Goal: Task Accomplishment & Management: Use online tool/utility

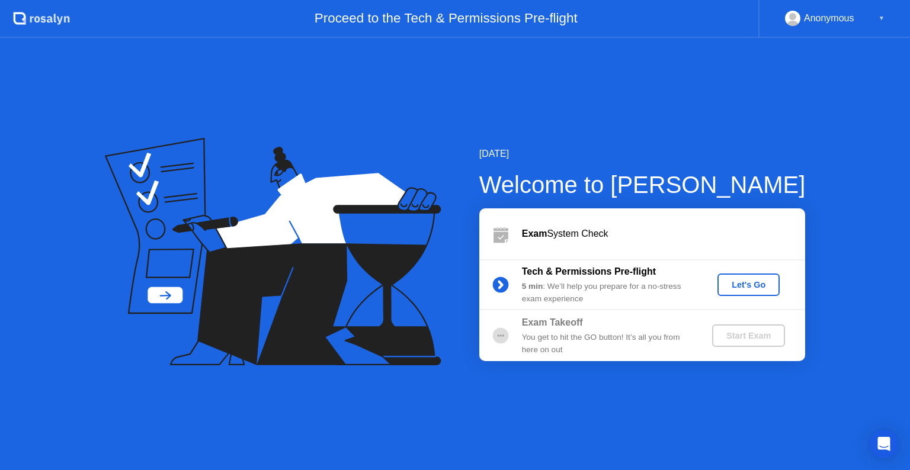
click at [670, 114] on div "[DATE] Welcome to [PERSON_NAME] Exam System Check Tech & Permissions Pre-flight…" at bounding box center [455, 254] width 910 height 432
click at [727, 287] on div "Let's Go" at bounding box center [748, 284] width 53 height 9
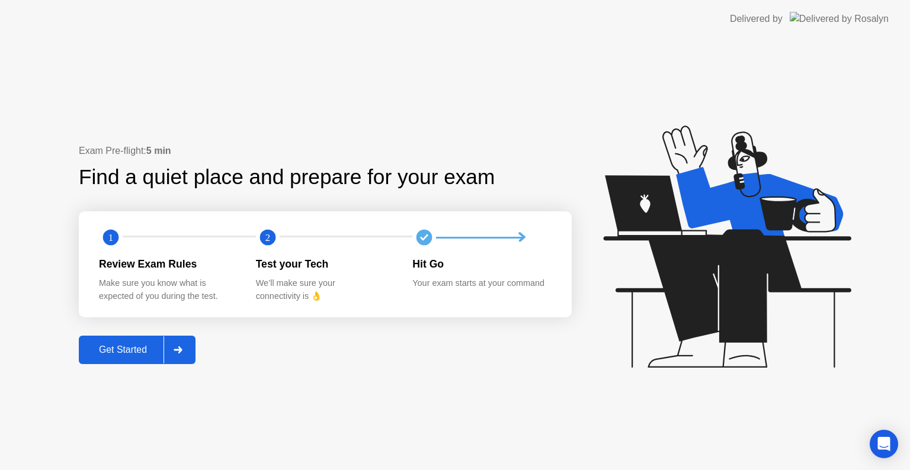
click at [133, 359] on button "Get Started" at bounding box center [137, 350] width 117 height 28
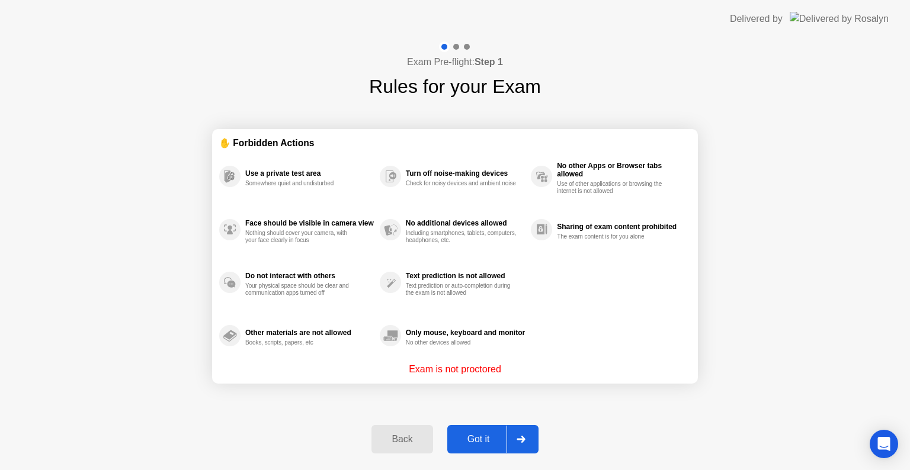
click at [478, 434] on div "Got it" at bounding box center [479, 439] width 56 height 11
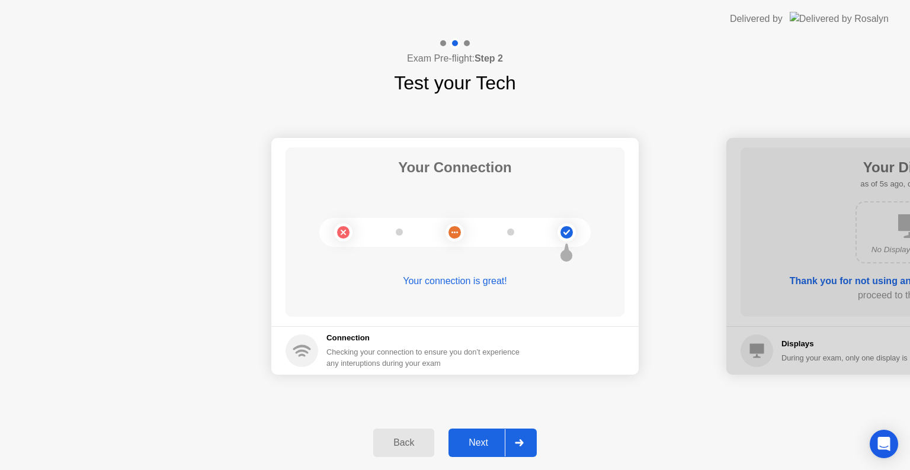
click at [474, 441] on div "Next" at bounding box center [478, 443] width 53 height 11
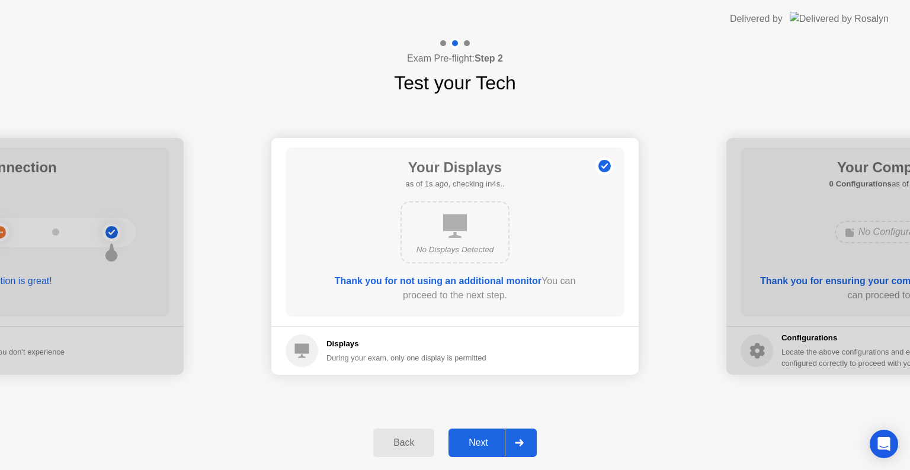
click at [474, 441] on div "Next" at bounding box center [478, 443] width 53 height 11
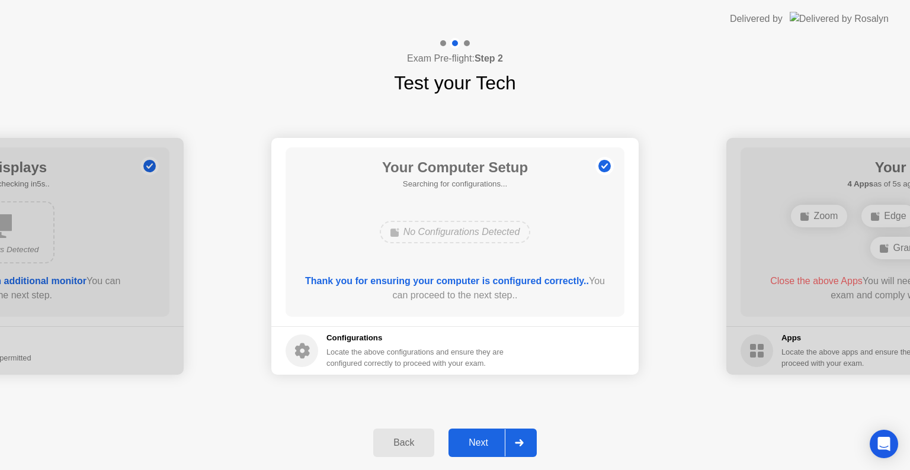
click at [474, 441] on div "Next" at bounding box center [478, 443] width 53 height 11
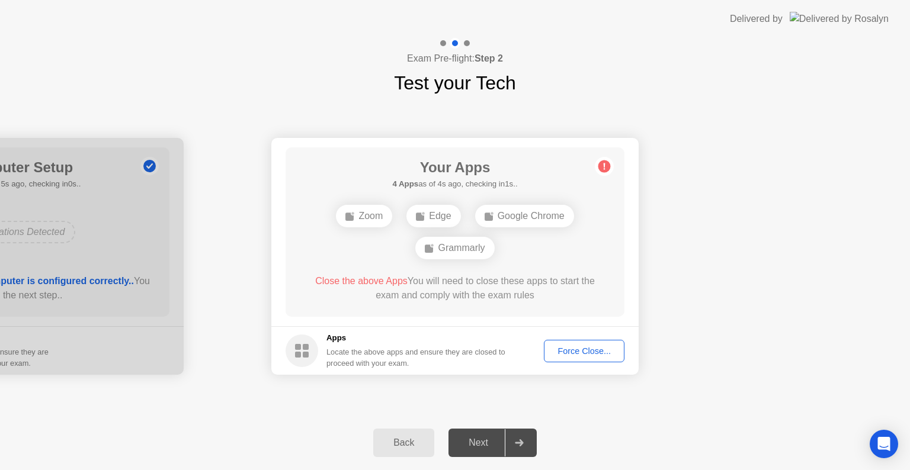
click at [575, 346] on div "Force Close..." at bounding box center [584, 350] width 72 height 9
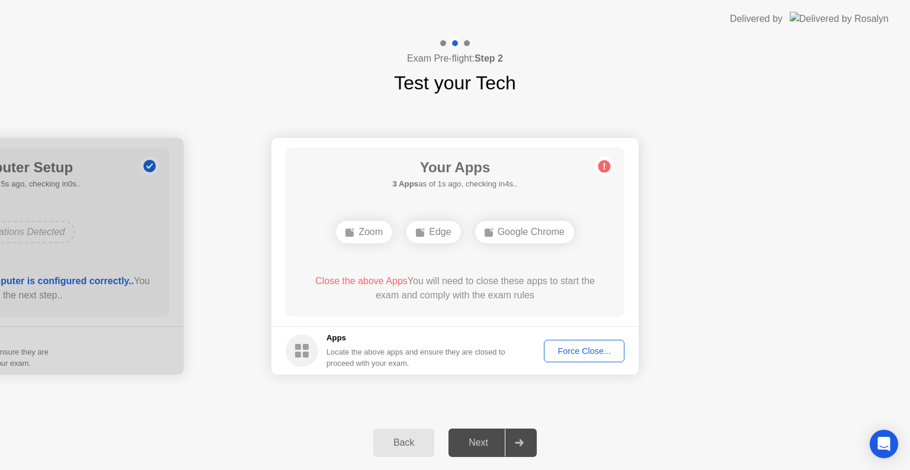
click at [574, 350] on div "Force Close..." at bounding box center [584, 350] width 72 height 9
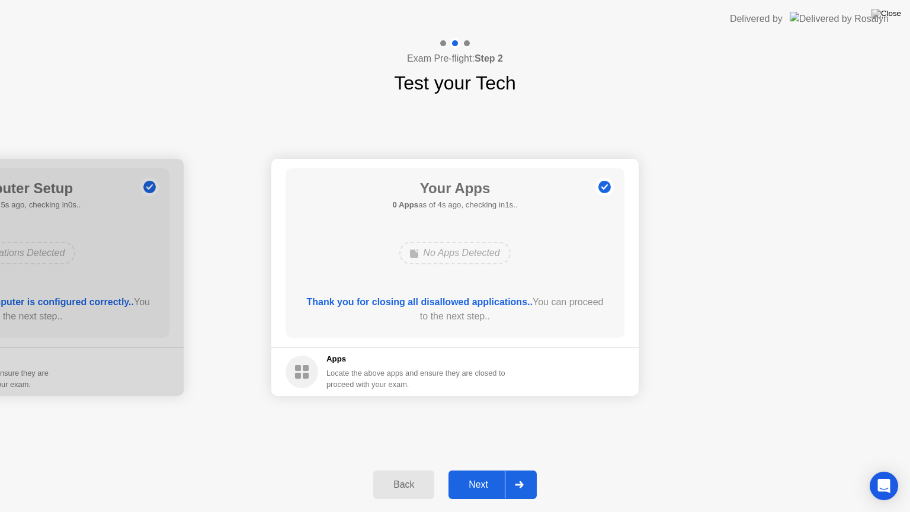
click at [474, 470] on div "Next" at bounding box center [478, 484] width 53 height 11
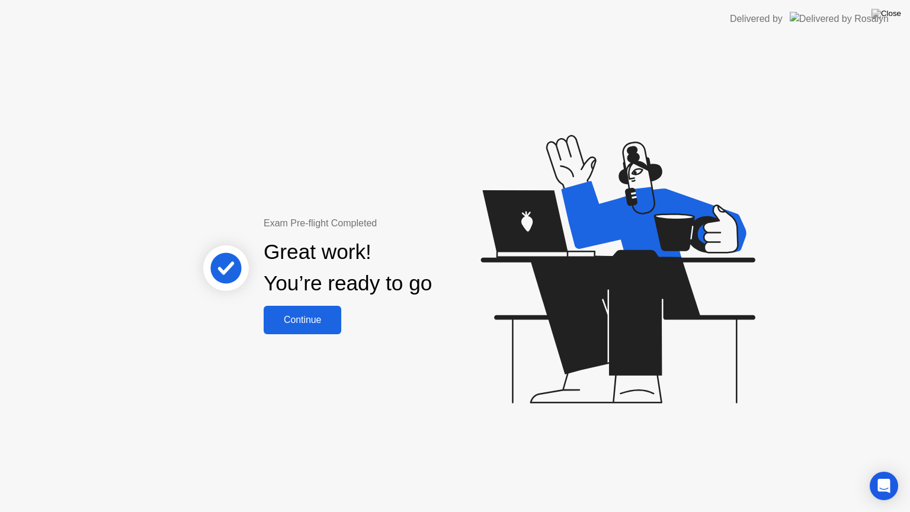
click at [301, 327] on button "Continue" at bounding box center [303, 320] width 78 height 28
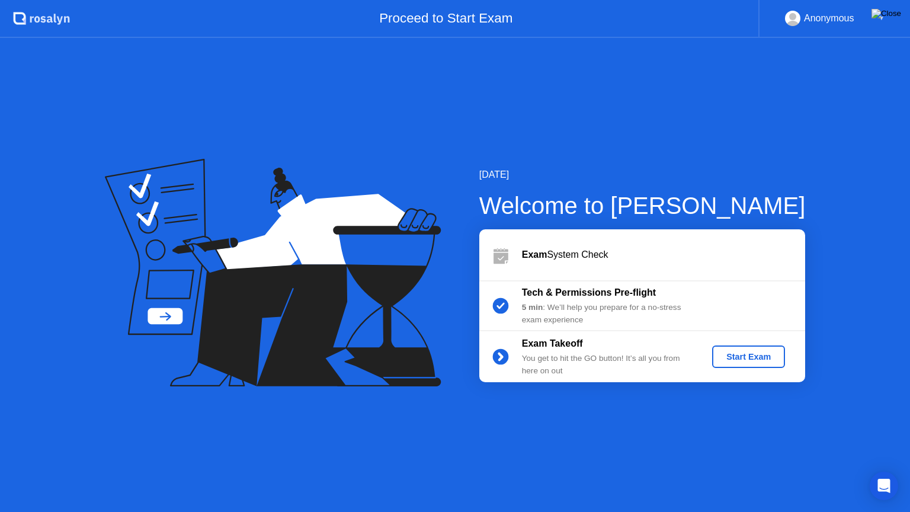
click at [896, 12] on img at bounding box center [886, 13] width 30 height 9
